Goal: Task Accomplishment & Management: Use online tool/utility

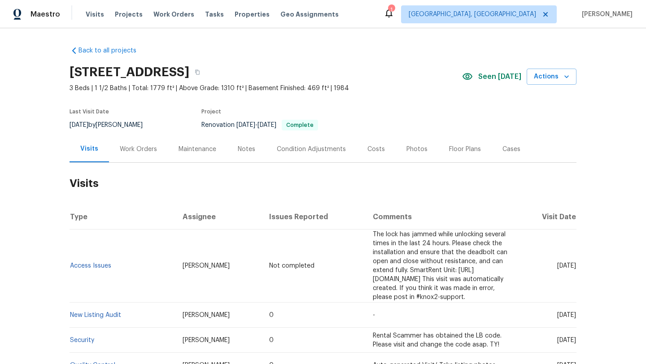
click at [129, 148] on div "Work Orders" at bounding box center [138, 149] width 37 height 9
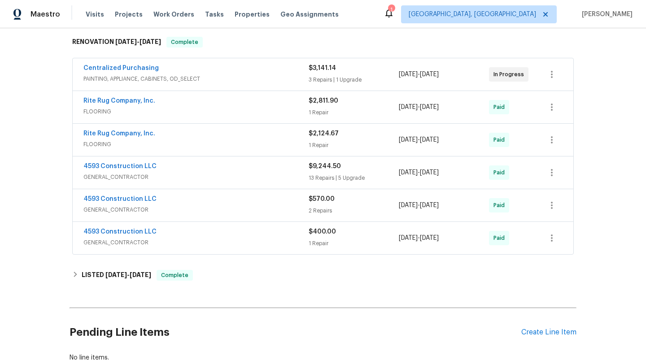
scroll to position [201, 0]
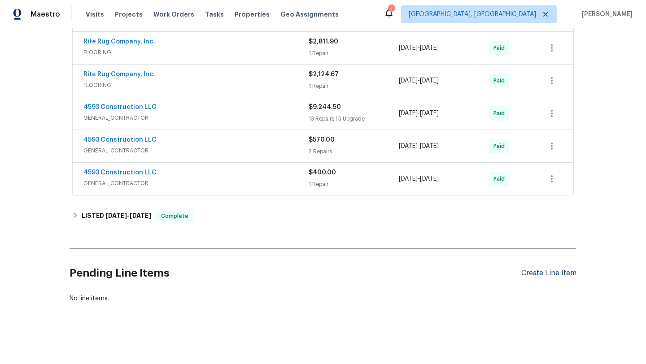
click at [542, 273] on div "Create Line Item" at bounding box center [548, 273] width 55 height 9
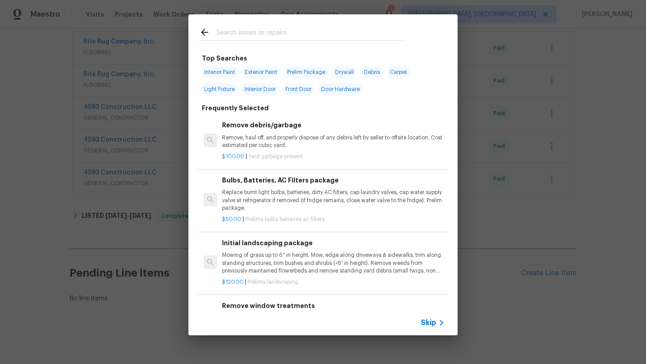
click at [249, 39] on input "text" at bounding box center [311, 33] width 190 height 13
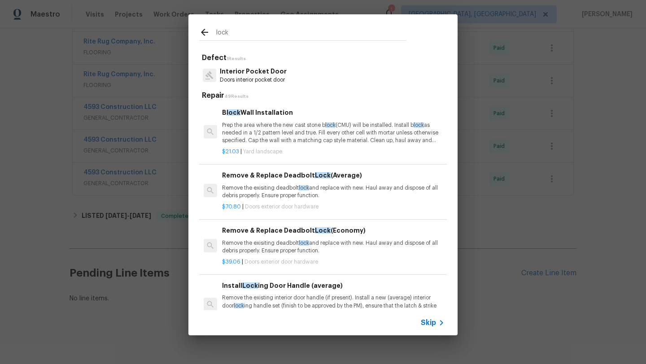
type input "lock"
click at [261, 187] on p "Remove the exisiting deadbolt lock and replace with new. Haul away and dispose …" at bounding box center [333, 191] width 222 height 15
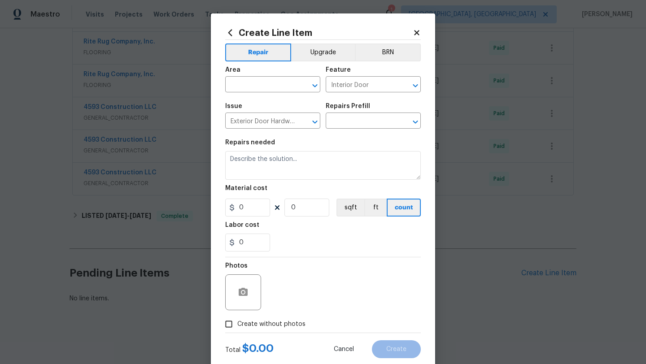
type textarea "Remove the exisiting deadbolt lock and replace with new. Haul away and dispose …"
type input "1"
type input "Remove & Replace Deadbolt Lock (Average) $70.80"
type input "70.8"
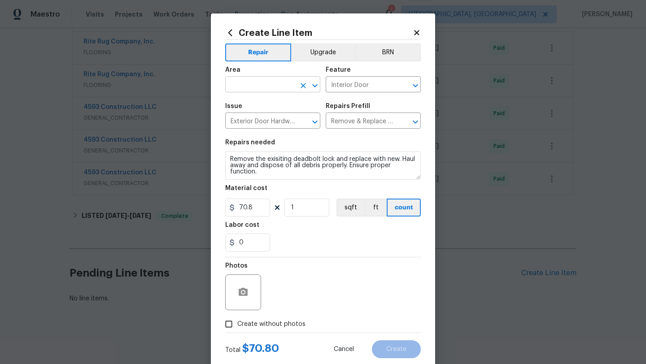
click at [242, 87] on input "text" at bounding box center [260, 85] width 70 height 14
click at [250, 110] on li "Front" at bounding box center [272, 105] width 95 height 15
type input "Front"
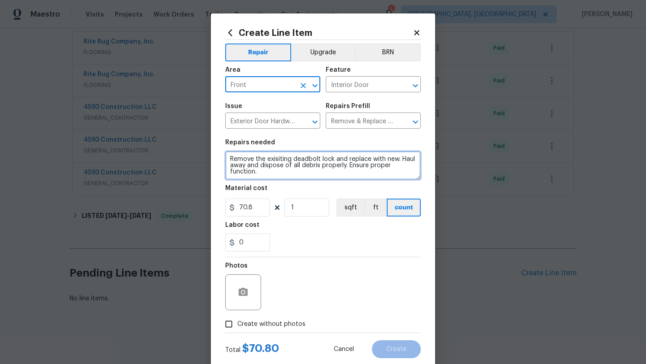
click at [228, 159] on textarea "Remove the exisiting deadbolt lock and replace with new. Haul away and dispose …" at bounding box center [322, 165] width 195 height 29
type textarea "Drill out the lock Remove the exisiting deadbolt lock and replace with new. Hau…"
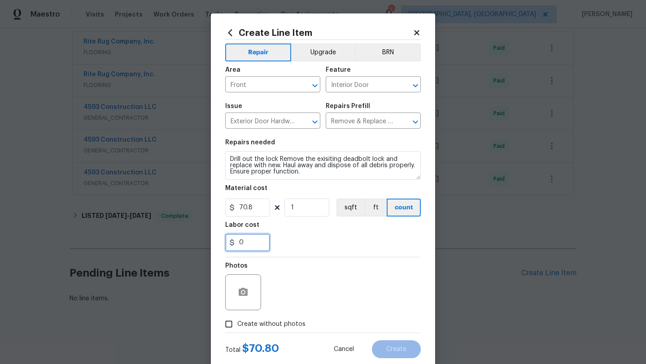
drag, startPoint x: 256, startPoint y: 249, endPoint x: 218, endPoint y: 247, distance: 38.2
click at [218, 247] on div "Create Line Item Repair Upgrade BRN Area Front ​ Feature Interior Door ​ Issue …" at bounding box center [323, 192] width 224 height 359
type input "50"
click at [297, 259] on div "Photos" at bounding box center [322, 286] width 195 height 58
click at [243, 243] on input "50" at bounding box center [247, 243] width 45 height 18
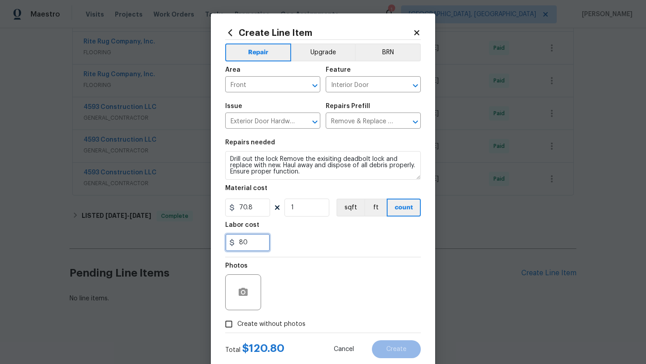
type input "80"
click at [349, 253] on section "Repairs needed Drill out the lock Remove the exisiting deadbolt lock and replac…" at bounding box center [322, 195] width 195 height 123
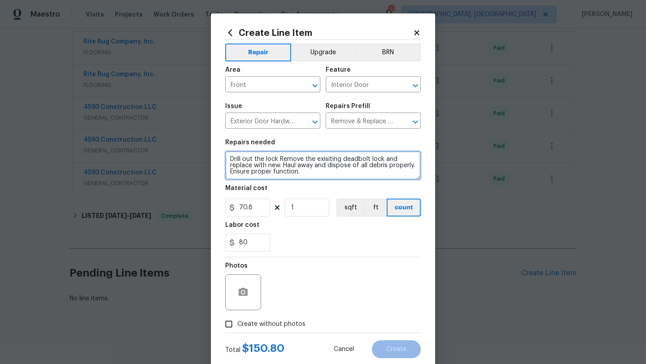
click at [279, 159] on textarea "Drill out the lock Remove the exisiting deadbolt lock and replace with new. Hau…" at bounding box center [322, 165] width 195 height 29
type textarea "Drill out the lock. Replace the Lock Box Remove the exisiting deadbolt lock and…"
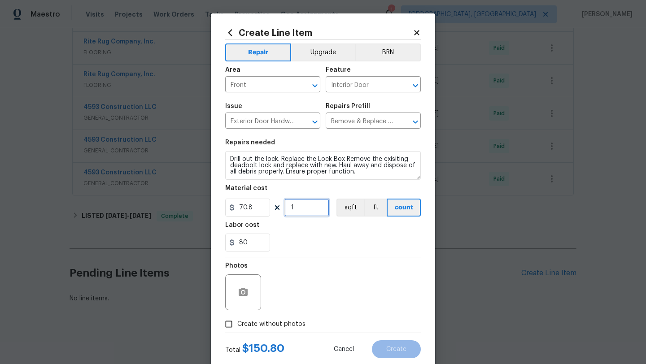
click at [298, 214] on input "1" at bounding box center [306, 208] width 45 height 18
type input "2"
drag, startPoint x: 250, startPoint y: 241, endPoint x: 232, endPoint y: 241, distance: 17.9
click at [232, 241] on div "80" at bounding box center [247, 243] width 45 height 18
click at [311, 226] on div "Labor cost" at bounding box center [322, 228] width 195 height 12
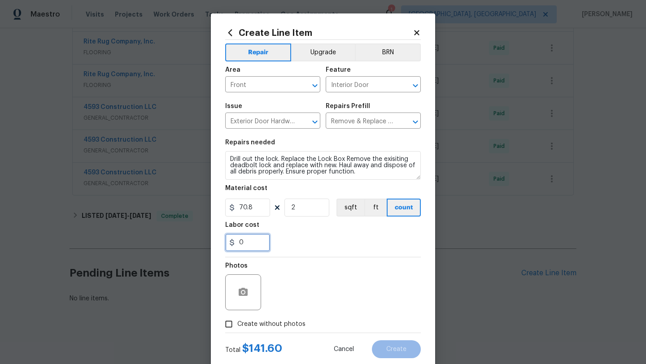
click at [249, 244] on input "0" at bounding box center [247, 243] width 45 height 18
type input "8.4"
click at [299, 251] on div "8.4" at bounding box center [322, 243] width 195 height 18
click at [225, 326] on input "Create without photos" at bounding box center [228, 324] width 17 height 17
checkbox input "true"
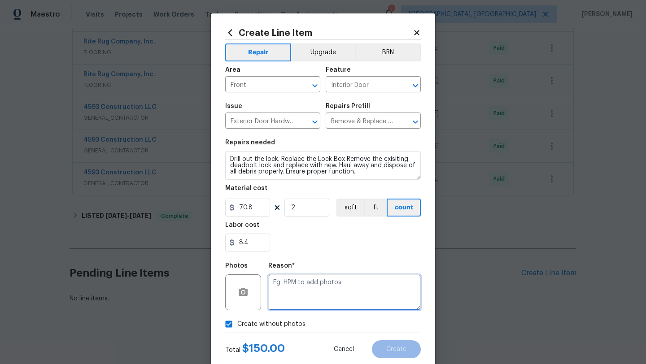
click at [300, 287] on textarea at bounding box center [344, 292] width 152 height 36
type textarea "desk"
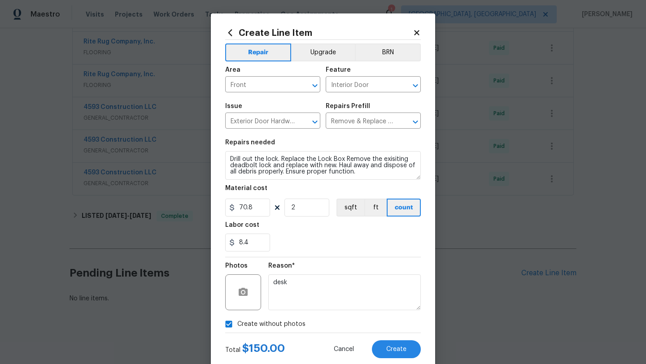
click at [335, 255] on section "Repairs needed Drill out the lock. Replace the Lock Box Remove the exisiting de…" at bounding box center [322, 195] width 195 height 123
click at [391, 351] on span "Create" at bounding box center [396, 349] width 20 height 7
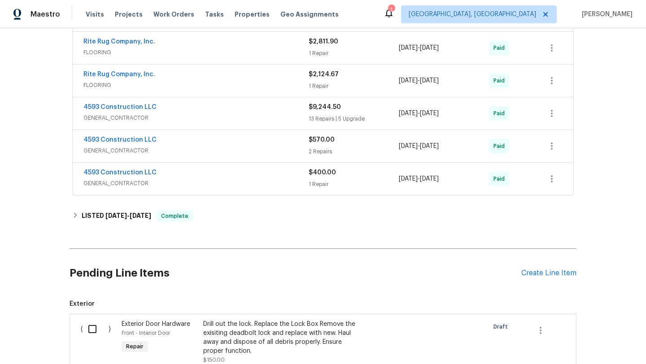
click at [91, 328] on input "checkbox" at bounding box center [96, 329] width 26 height 19
checkbox input "true"
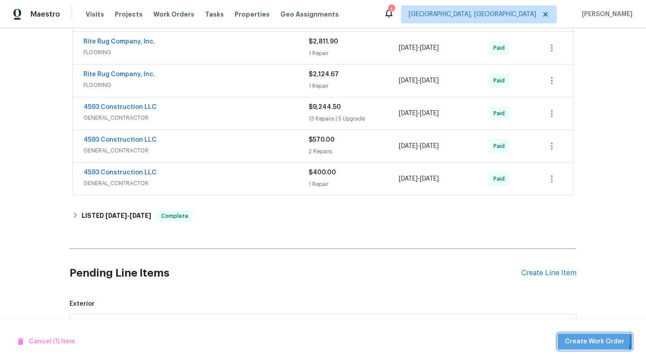
click at [571, 336] on span "Create Work Order" at bounding box center [595, 341] width 60 height 11
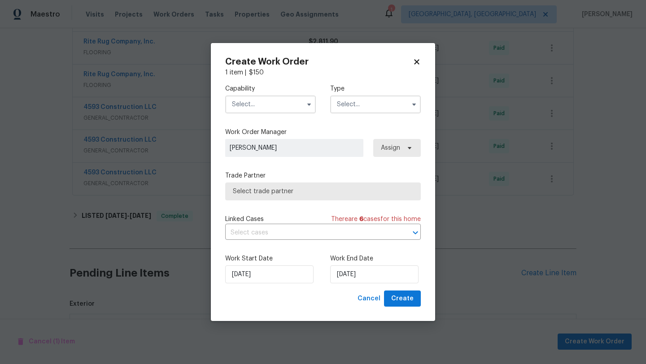
click at [255, 103] on input "text" at bounding box center [270, 105] width 91 height 18
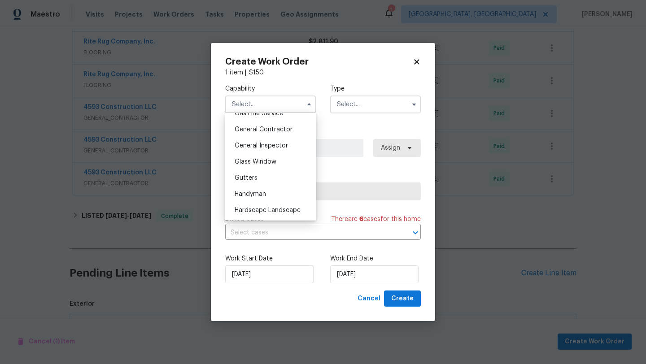
scroll to position [426, 0]
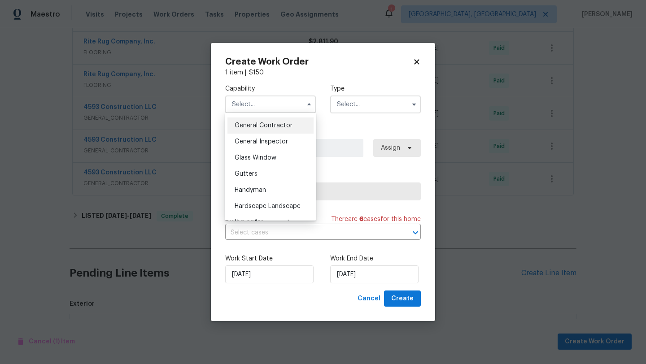
click at [274, 130] on div "General Contractor" at bounding box center [270, 125] width 86 height 16
type input "General Contractor"
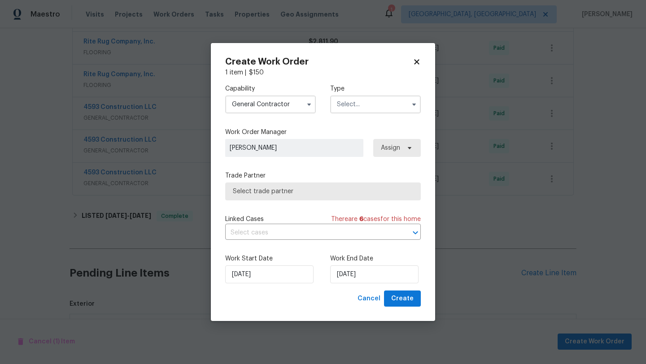
click at [360, 104] on input "text" at bounding box center [375, 105] width 91 height 18
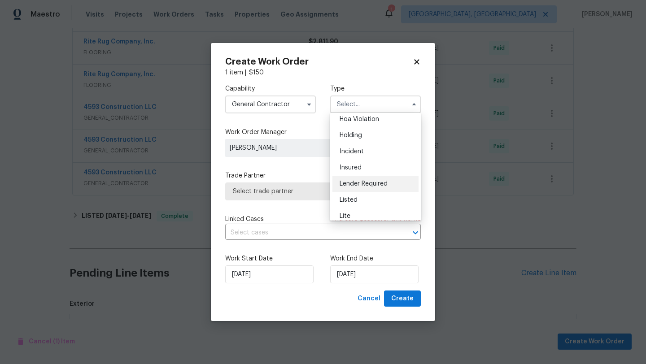
scroll to position [22, 0]
click at [357, 199] on div "Listed" at bounding box center [375, 199] width 86 height 16
type input "Listed"
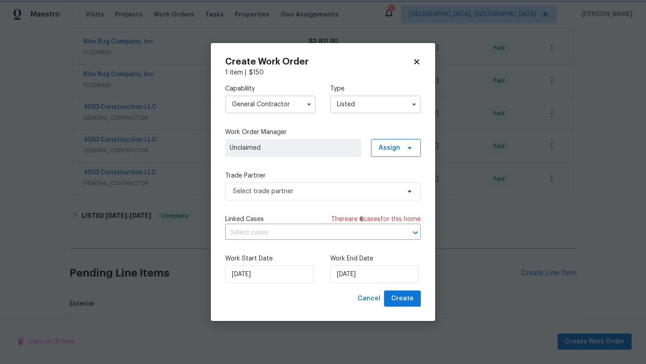
scroll to position [0, 0]
click at [322, 193] on span "Select trade partner" at bounding box center [316, 191] width 167 height 9
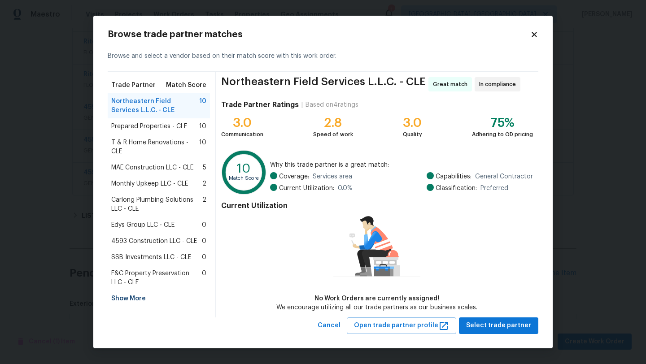
click at [143, 240] on span "4593 Construction LLC - CLE" at bounding box center [154, 241] width 86 height 9
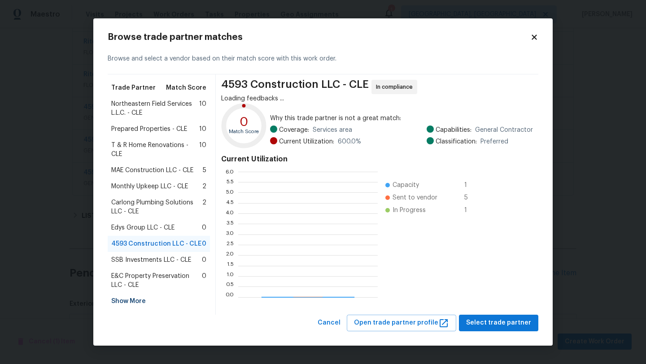
scroll to position [126, 139]
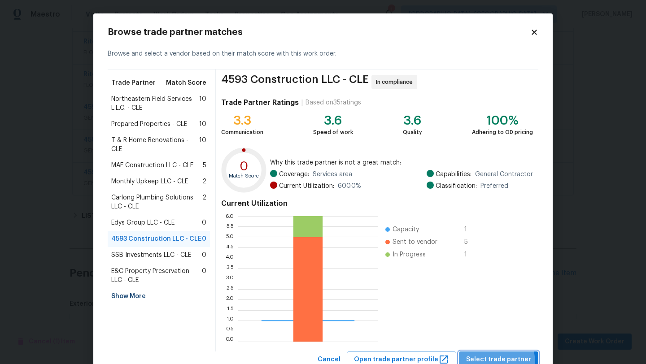
click at [498, 362] on span "Select trade partner" at bounding box center [498, 359] width 65 height 11
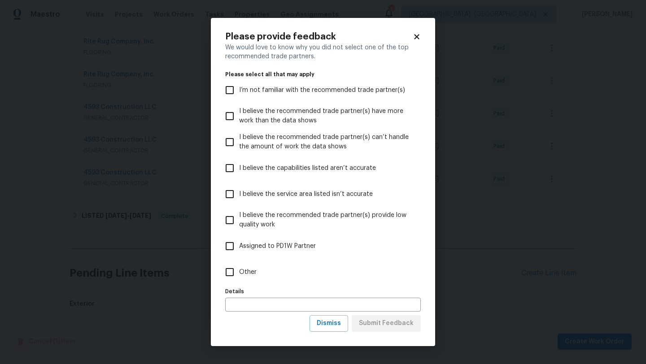
click at [230, 273] on input "Other" at bounding box center [229, 272] width 19 height 19
checkbox input "true"
click at [394, 328] on span "Submit Feedback" at bounding box center [386, 323] width 55 height 11
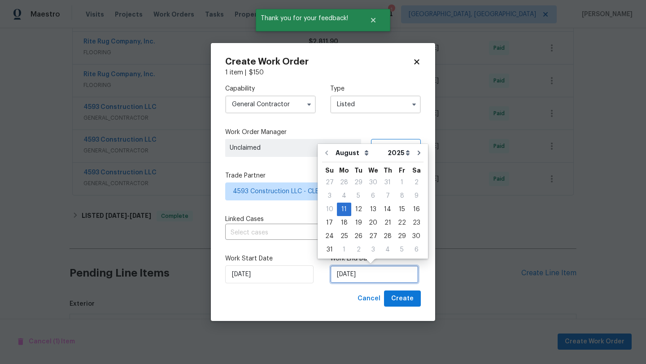
click at [342, 275] on input "[DATE]" at bounding box center [374, 274] width 88 height 18
click at [355, 208] on div "12" at bounding box center [358, 209] width 14 height 13
type input "[DATE]"
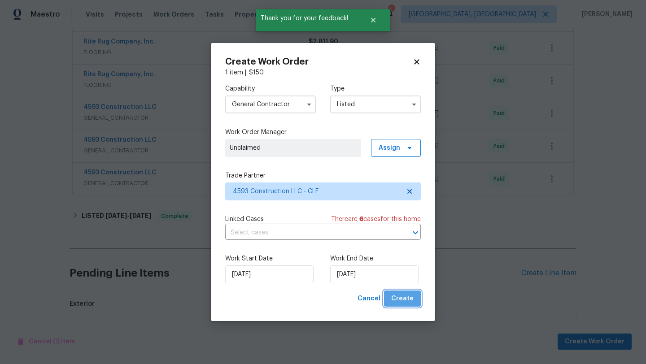
click at [405, 300] on span "Create" at bounding box center [402, 298] width 22 height 11
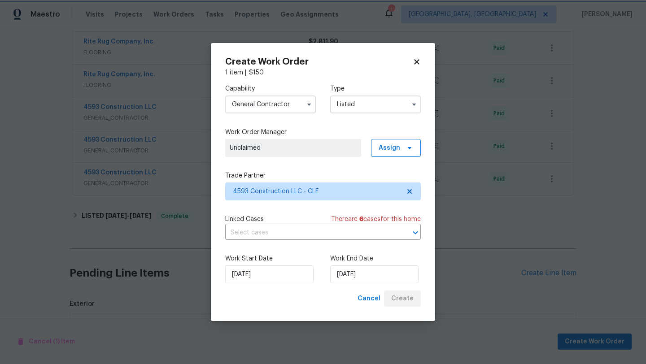
checkbox input "false"
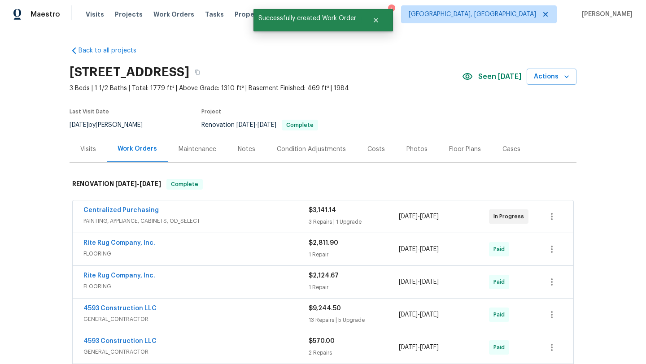
scroll to position [223, 0]
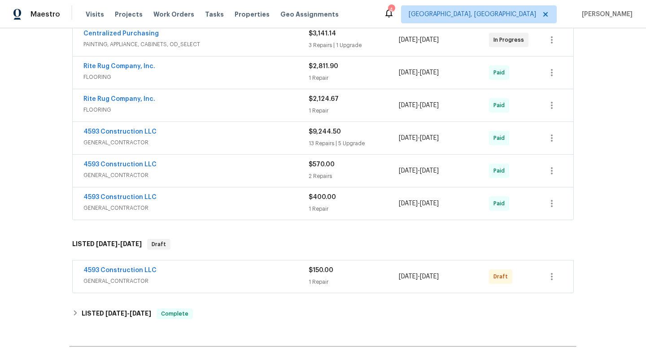
scroll to position [189, 0]
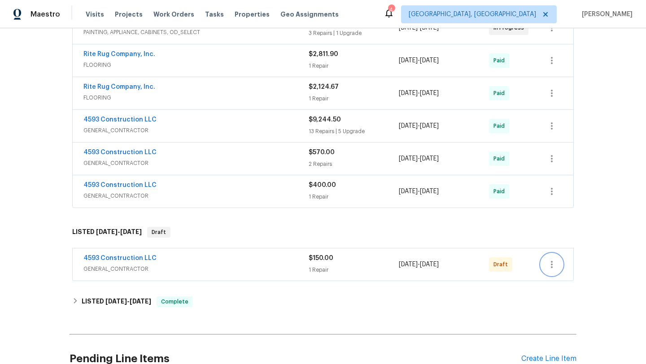
click at [552, 265] on icon "button" at bounding box center [552, 264] width 2 height 7
click at [581, 264] on li "Send to Vendor" at bounding box center [589, 264] width 97 height 15
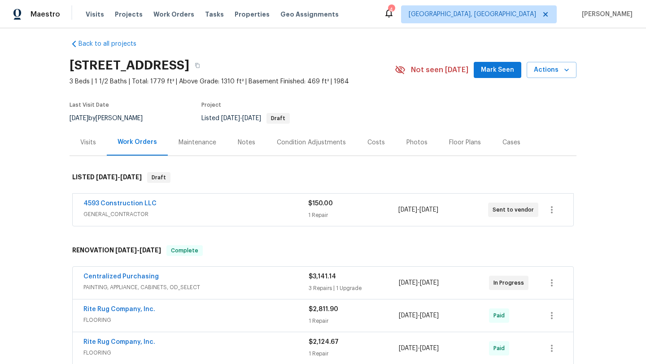
scroll to position [0, 0]
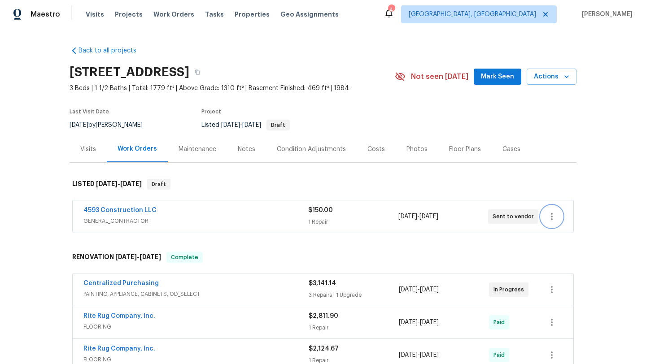
click at [554, 218] on icon "button" at bounding box center [551, 216] width 11 height 11
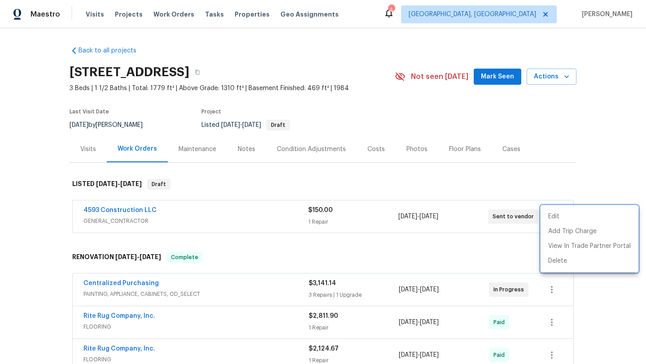
click at [505, 244] on div at bounding box center [323, 182] width 646 height 364
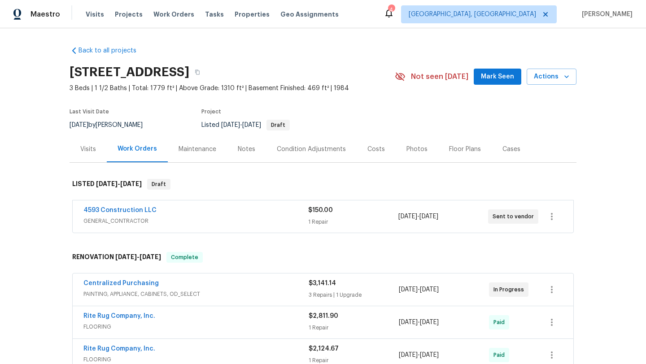
click at [487, 82] on span "Mark Seen" at bounding box center [497, 76] width 33 height 11
click at [200, 74] on icon "button" at bounding box center [197, 71] width 5 height 5
